Goal: Task Accomplishment & Management: Manage account settings

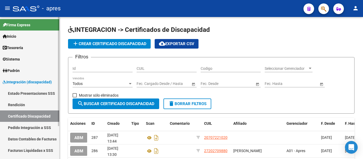
scroll to position [43, 0]
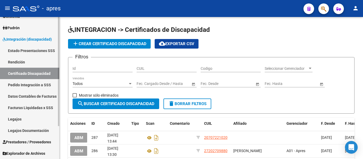
click at [37, 43] on link "Integración (discapacidad)" at bounding box center [29, 38] width 59 height 11
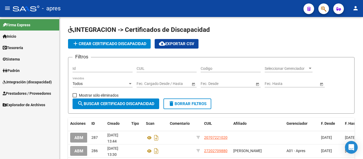
scroll to position [0, 0]
click at [34, 92] on span "Prestadores / Proveedores" at bounding box center [27, 94] width 48 height 6
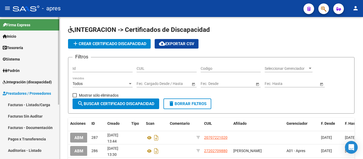
click at [36, 62] on link "Sistema" at bounding box center [29, 58] width 59 height 11
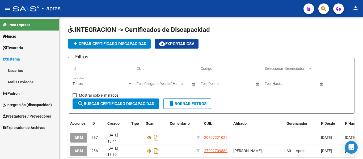
click at [31, 73] on link "Usuarios" at bounding box center [29, 70] width 59 height 11
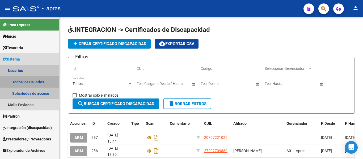
click at [36, 82] on link "Todos los Usuarios" at bounding box center [29, 81] width 59 height 11
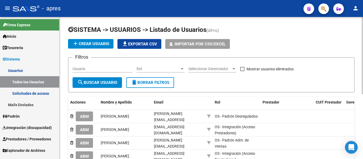
click at [94, 70] on input "Usuario" at bounding box center [103, 69] width 60 height 5
paste input "[PERSON_NAME][DATE]"
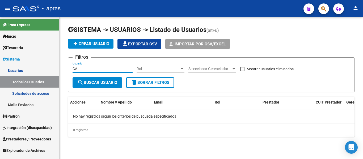
type input "C"
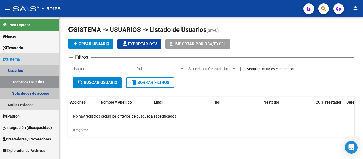
click at [43, 84] on link "Todos los Usuarios" at bounding box center [29, 81] width 59 height 11
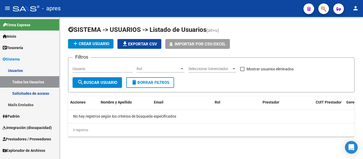
click at [87, 70] on input "Usuario" at bounding box center [103, 69] width 60 height 5
type input "c"
type input "s"
type input "p"
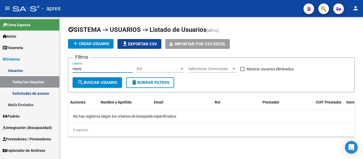
type input "reyes"
drag, startPoint x: 90, startPoint y: 69, endPoint x: 67, endPoint y: 69, distance: 23.7
click at [67, 68] on div "SISTEMA -> USUARIOS -> Listado de Usuarios (alt+u) add Crear Usuario file_downl…" at bounding box center [212, 85] width 304 height 137
type input "r"
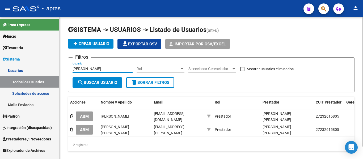
type input "[PERSON_NAME]"
drag, startPoint x: 101, startPoint y: 67, endPoint x: 45, endPoint y: 75, distance: 56.7
click at [45, 75] on mat-sidenav-container "Firma Express Inicio Calendario SSS Instructivos Contacto OS Tesorería Extracto…" at bounding box center [181, 88] width 363 height 142
paste input "[PERSON_NAME] [PERSON_NAME]"
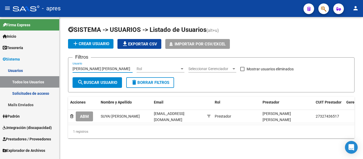
type input "[PERSON_NAME] [PERSON_NAME]"
drag, startPoint x: 117, startPoint y: 66, endPoint x: 70, endPoint y: 68, distance: 46.3
click at [70, 68] on form "Filtros [PERSON_NAME] [PERSON_NAME] Usuario Rol Rol Seleccionar Gerenciador Sel…" at bounding box center [211, 74] width 287 height 35
paste input "[PERSON_NAME]"
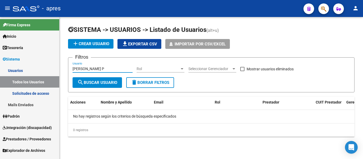
type input "[PERSON_NAME]"
drag, startPoint x: 94, startPoint y: 67, endPoint x: 64, endPoint y: 72, distance: 30.2
click at [64, 72] on div "SISTEMA -> USUARIOS -> Listado de Usuarios (alt+u) add Crear Usuario file_downl…" at bounding box center [212, 85] width 304 height 137
drag, startPoint x: 91, startPoint y: 65, endPoint x: 98, endPoint y: 66, distance: 6.1
click at [91, 65] on div "Usuario" at bounding box center [103, 67] width 60 height 11
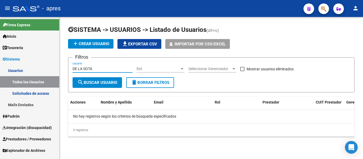
type input "DE LA SOTA"
click at [102, 66] on div "DE LA SOTA Usuario" at bounding box center [103, 67] width 60 height 11
drag, startPoint x: 95, startPoint y: 89, endPoint x: 96, endPoint y: 85, distance: 4.2
click at [95, 87] on form "Filtros DE LA SOTA Usuario Rol Rol Seleccionar Gerenciador Seleccionar Gerencia…" at bounding box center [211, 74] width 287 height 35
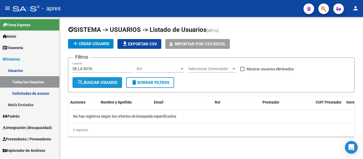
click at [97, 83] on span "search Buscar Usuario" at bounding box center [97, 82] width 40 height 5
drag, startPoint x: 98, startPoint y: 66, endPoint x: 81, endPoint y: 68, distance: 16.6
click at [81, 68] on div "DE LA SOTA Usuario" at bounding box center [103, 67] width 60 height 11
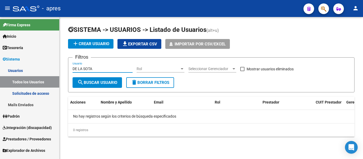
drag, startPoint x: 98, startPoint y: 68, endPoint x: 53, endPoint y: 69, distance: 44.4
click at [53, 68] on mat-sidenav-container "Firma Express Inicio Calendario SSS Instructivos Contacto OS Tesorería Extracto…" at bounding box center [181, 88] width 363 height 142
type input "nuñez"
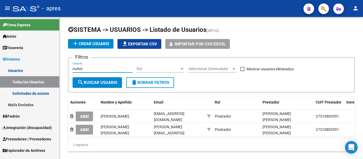
drag, startPoint x: 83, startPoint y: 69, endPoint x: 46, endPoint y: 69, distance: 37.2
click at [47, 69] on mat-sidenav-container "Firma Express Inicio Calendario SSS Instructivos Contacto OS Tesorería Extracto…" at bounding box center [181, 88] width 363 height 142
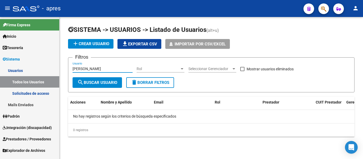
type input "[PERSON_NAME]"
drag, startPoint x: 88, startPoint y: 68, endPoint x: 80, endPoint y: 68, distance: 7.4
click at [80, 68] on input "[PERSON_NAME]" at bounding box center [103, 69] width 60 height 5
drag, startPoint x: 79, startPoint y: 67, endPoint x: 73, endPoint y: 67, distance: 5.6
click at [74, 67] on input "[PERSON_NAME]" at bounding box center [103, 69] width 60 height 5
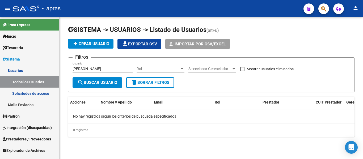
drag, startPoint x: 72, startPoint y: 69, endPoint x: 85, endPoint y: 69, distance: 12.8
click at [85, 69] on form "Filtros [PERSON_NAME] Usuario Rol Rol Seleccionar Gerenciador Seleccionar Geren…" at bounding box center [211, 74] width 287 height 35
drag, startPoint x: 87, startPoint y: 68, endPoint x: 68, endPoint y: 68, distance: 19.4
click at [68, 68] on form "Filtros [PERSON_NAME] Usuario Rol Rol Seleccionar Gerenciador Seleccionar Geren…" at bounding box center [211, 74] width 287 height 35
paste input "[PERSON_NAME]"
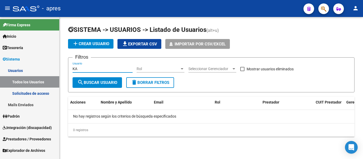
type input "K"
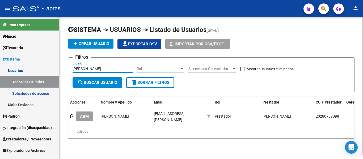
type input "[PERSON_NAME]"
drag, startPoint x: 90, startPoint y: 68, endPoint x: 72, endPoint y: 68, distance: 17.5
click at [72, 67] on form "Filtros [PERSON_NAME] Usuario Rol Rol Seleccionar Gerenciador Seleccionar Geren…" at bounding box center [211, 74] width 287 height 35
paste input "BALETKA [PERSON_NAME]"
type input "BALETKA [PERSON_NAME]"
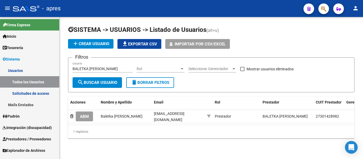
drag, startPoint x: 85, startPoint y: 66, endPoint x: 44, endPoint y: 67, distance: 41.5
click at [44, 66] on mat-sidenav-container "Firma Express Inicio Calendario SSS Instructivos Contacto OS Tesorería Extracto…" at bounding box center [181, 88] width 363 height 142
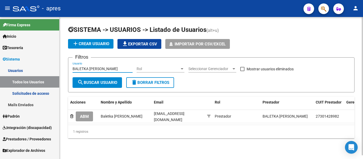
drag, startPoint x: 110, startPoint y: 69, endPoint x: 63, endPoint y: 75, distance: 47.6
click at [61, 68] on div "SISTEMA -> USUARIOS -> Listado de Usuarios (alt+u) add Crear Usuario file_downl…" at bounding box center [212, 86] width 304 height 138
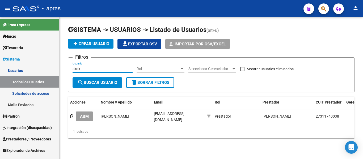
type input "skok"
drag, startPoint x: 108, startPoint y: 68, endPoint x: 70, endPoint y: 76, distance: 38.6
click at [61, 75] on div "SISTEMA -> USUARIOS -> Listado de Usuarios (alt+u) add Crear Usuario file_downl…" at bounding box center [212, 86] width 304 height 138
paste input "[PERSON_NAME]"
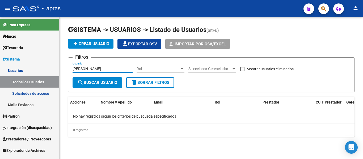
type input "[PERSON_NAME]"
drag, startPoint x: 124, startPoint y: 67, endPoint x: 34, endPoint y: 66, distance: 90.4
click at [34, 66] on mat-sidenav-container "Firma Express Inicio Calendario SSS Instructivos Contacto OS Tesorería Extracto…" at bounding box center [181, 88] width 363 height 142
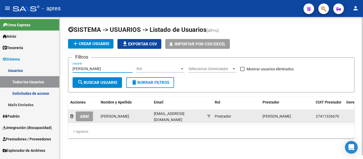
type input "[PERSON_NAME]"
click at [83, 116] on span "ABM" at bounding box center [84, 116] width 9 height 5
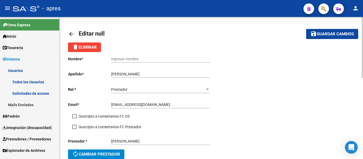
click at [73, 33] on mat-icon "arrow_back" at bounding box center [71, 34] width 6 height 6
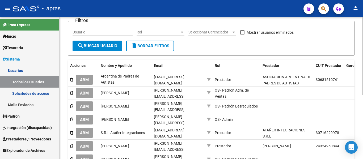
scroll to position [11, 0]
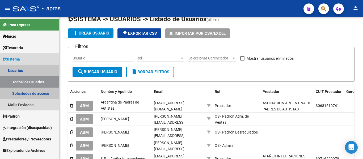
click at [40, 81] on link "Todos los Usuarios" at bounding box center [29, 81] width 59 height 11
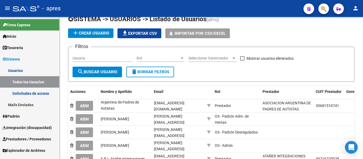
click at [33, 61] on link "Sistema" at bounding box center [29, 58] width 59 height 11
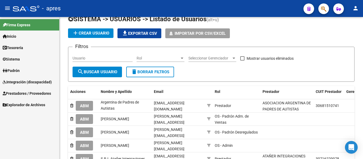
click at [43, 93] on span "Prestadores / Proveedores" at bounding box center [27, 94] width 48 height 6
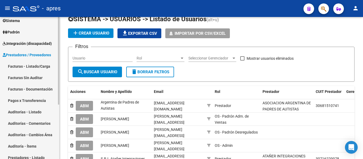
scroll to position [89, 0]
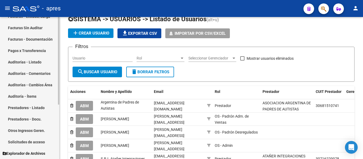
click at [39, 107] on link "Prestadores - Listado" at bounding box center [29, 107] width 59 height 11
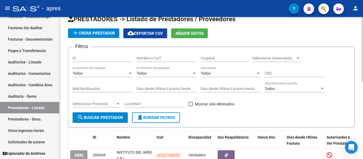
click at [144, 57] on input "Nombre o CUIT" at bounding box center [167, 58] width 60 height 5
type input "i"
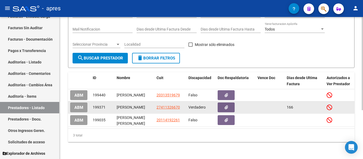
scroll to position [74, 0]
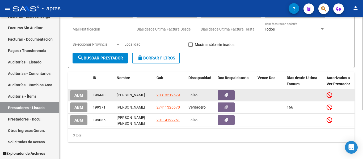
type input "[PERSON_NAME]"
click at [82, 95] on button "ABM" at bounding box center [78, 95] width 17 height 10
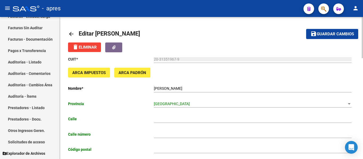
type input "[DATE][PERSON_NAME]"
type input "2743"
type input "7400"
type input "OLAVARRIA"
type input "869090"
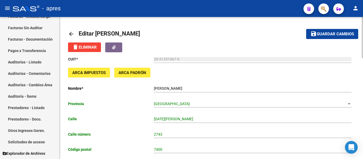
click at [75, 33] on link "arrow_back" at bounding box center [73, 34] width 11 height 12
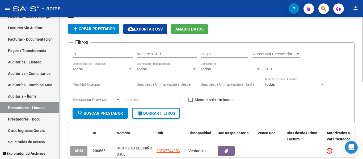
scroll to position [27, 0]
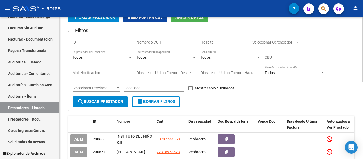
click at [154, 44] on input "Nombre o CUIT" at bounding box center [167, 42] width 60 height 5
paste input "41464903"
type input "41464903"
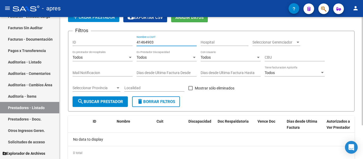
drag, startPoint x: 159, startPoint y: 41, endPoint x: 125, endPoint y: 40, distance: 33.5
click at [125, 40] on div "Filtros ID 41464903 Nombre o CUIT Hospital Seleccionar Gerenciador Seleccionar …" at bounding box center [212, 65] width 278 height 61
paste input "[PERSON_NAME]"
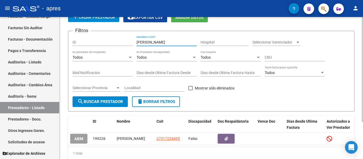
type input "[PERSON_NAME]"
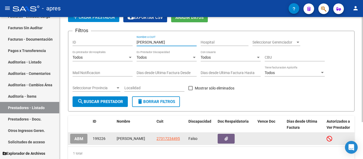
click at [75, 138] on span "ABM" at bounding box center [78, 139] width 9 height 5
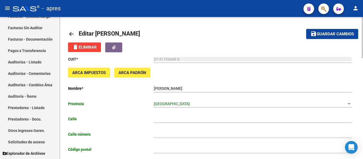
type input "CENTAURO"
type input "1269"
type input "7167"
type input "PINAMAR"
type input "869090"
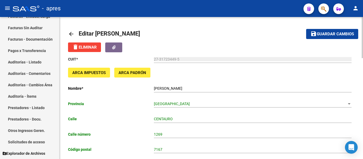
click at [88, 48] on span "delete Eliminar" at bounding box center [84, 47] width 24 height 5
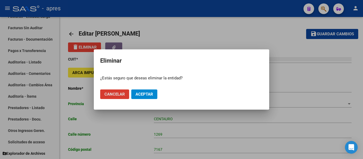
click at [116, 97] on button "Cancelar" at bounding box center [114, 95] width 29 height 10
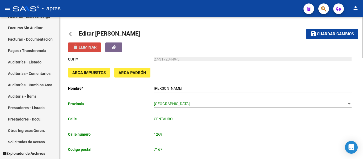
drag, startPoint x: 91, startPoint y: 47, endPoint x: 96, endPoint y: 43, distance: 5.7
click at [85, 47] on span "delete Eliminar" at bounding box center [84, 47] width 24 height 5
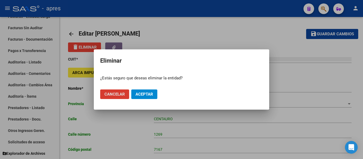
click at [136, 93] on span "Aceptar" at bounding box center [145, 94] width 18 height 5
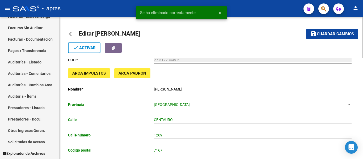
click at [71, 35] on mat-icon "arrow_back" at bounding box center [71, 34] width 6 height 6
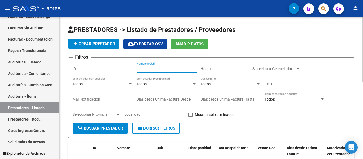
click at [163, 67] on input "Nombre o CUIT" at bounding box center [167, 69] width 60 height 5
paste input "[EMAIL_ADDRESS][DOMAIN_NAME]"
type input "[EMAIL_ADDRESS][DOMAIN_NAME]"
drag, startPoint x: 190, startPoint y: 68, endPoint x: 128, endPoint y: 70, distance: 62.8
click at [125, 67] on div "Filtros ID [EMAIL_ADDRESS][DOMAIN_NAME] Nombre o CUIT Hospital Seleccionar Gere…" at bounding box center [212, 92] width 278 height 61
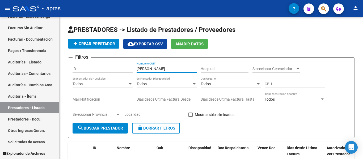
type input "[PERSON_NAME]"
